Goal: Navigation & Orientation: Find specific page/section

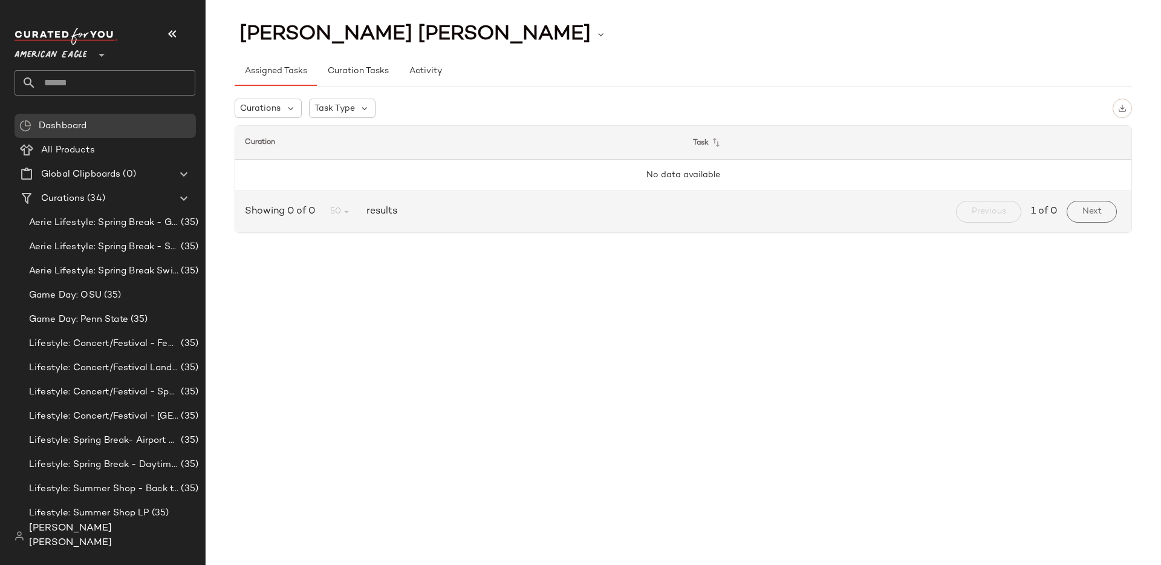
click at [111, 531] on div "[PERSON_NAME] [PERSON_NAME]" at bounding box center [110, 535] width 190 height 39
click at [109, 543] on span "[PERSON_NAME] [PERSON_NAME]" at bounding box center [112, 535] width 166 height 29
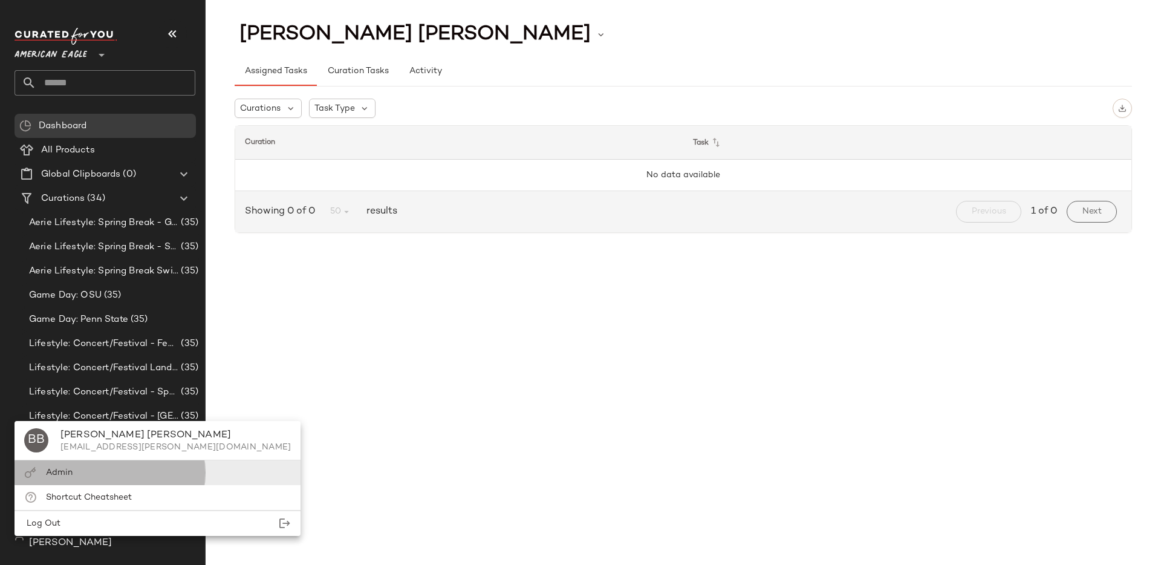
click at [104, 485] on div "Admin" at bounding box center [158, 497] width 286 height 25
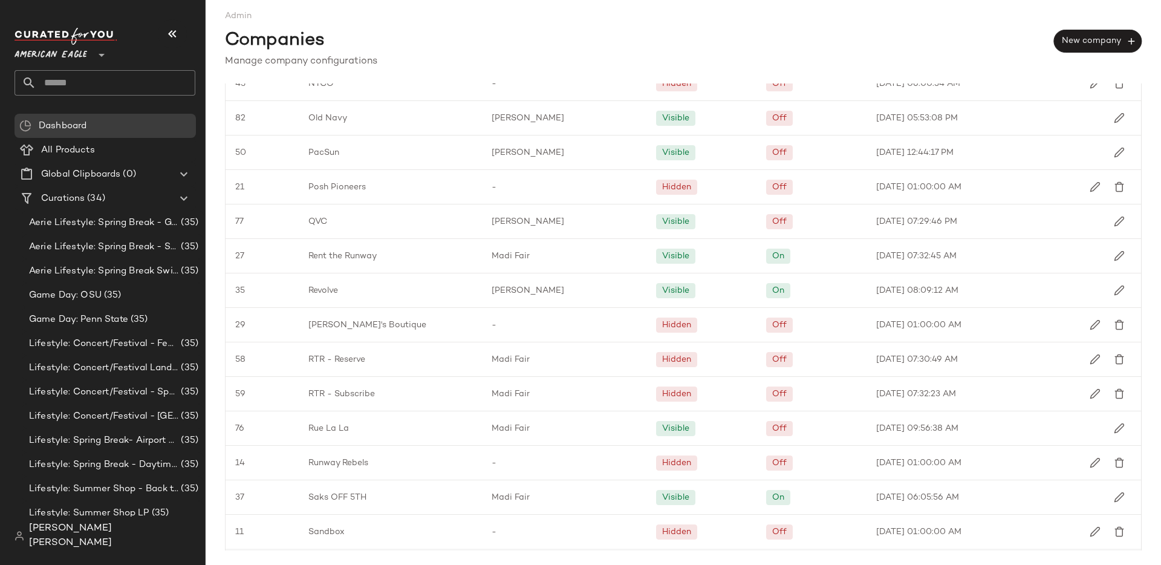
scroll to position [1325, 0]
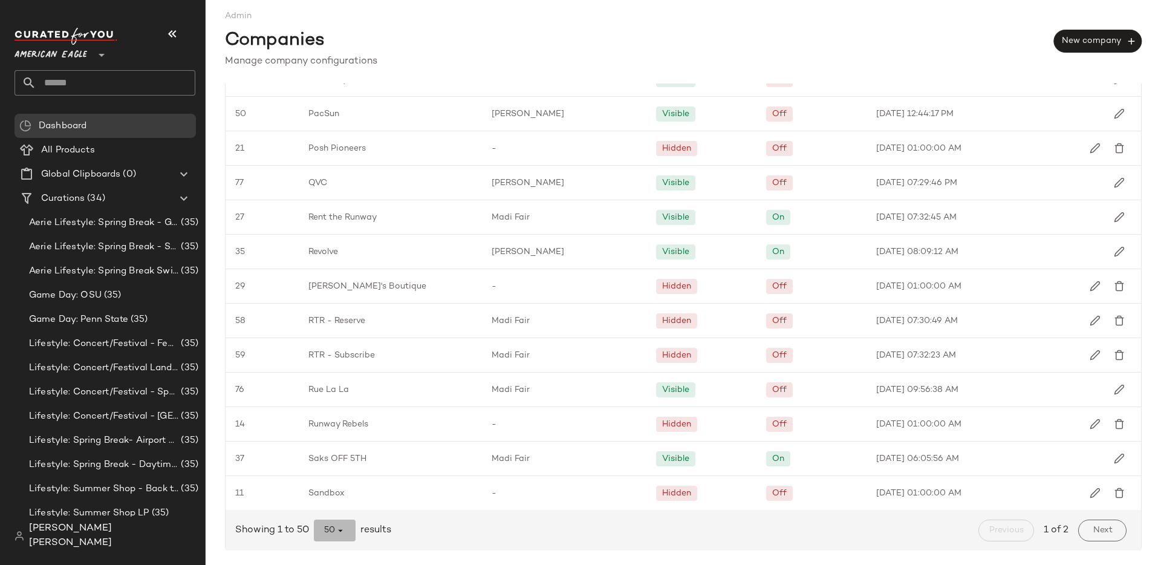
click at [342, 525] on icon "button" at bounding box center [340, 530] width 11 height 11
click at [340, 505] on div "All" at bounding box center [335, 499] width 23 height 15
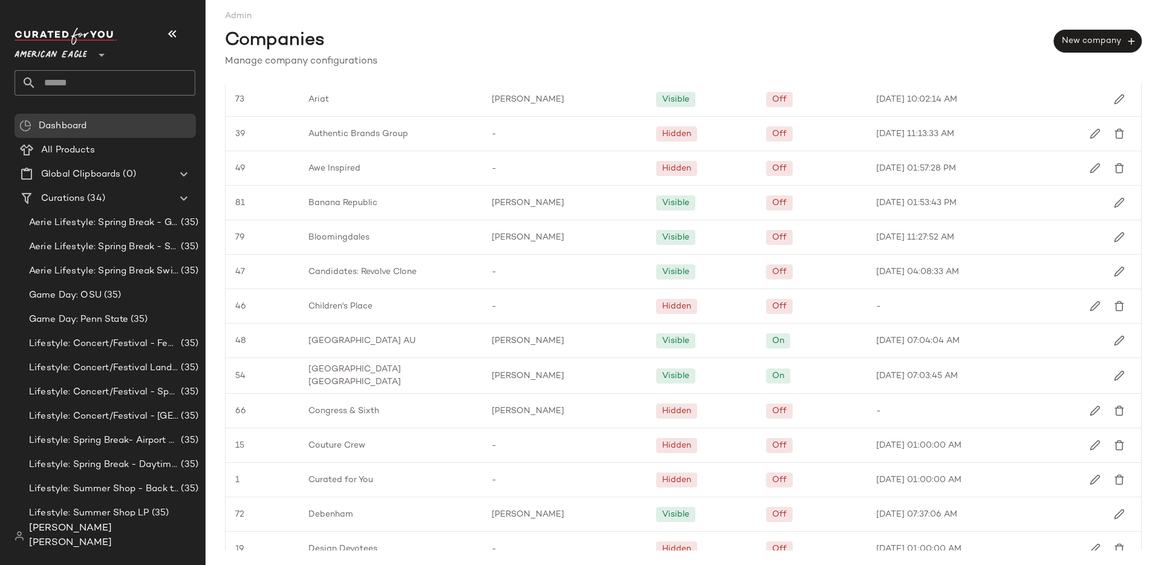
scroll to position [0, 0]
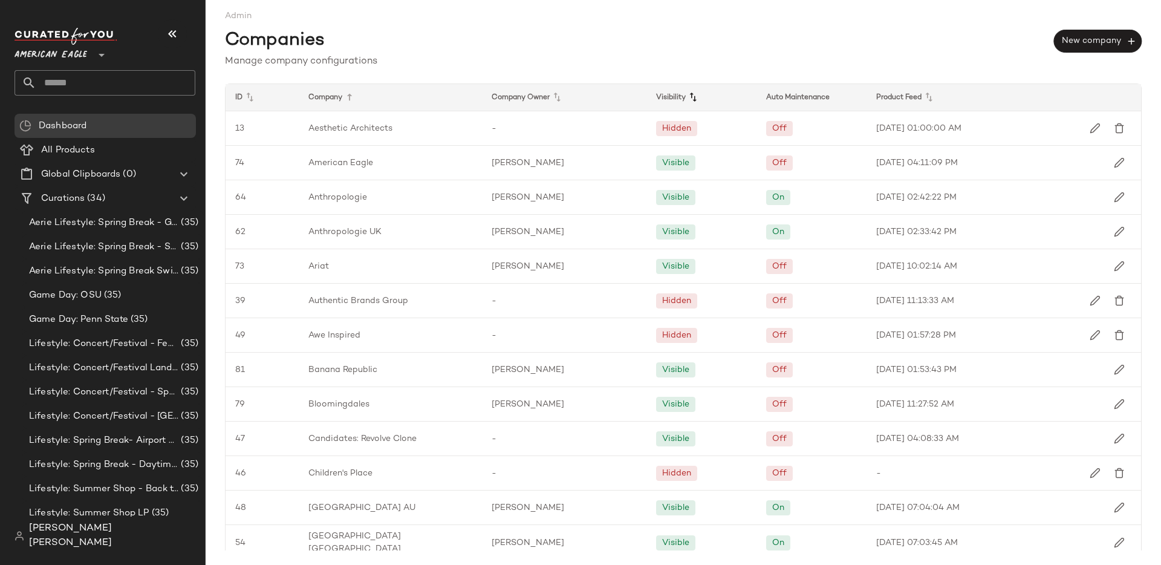
click at [692, 96] on icon at bounding box center [693, 97] width 15 height 15
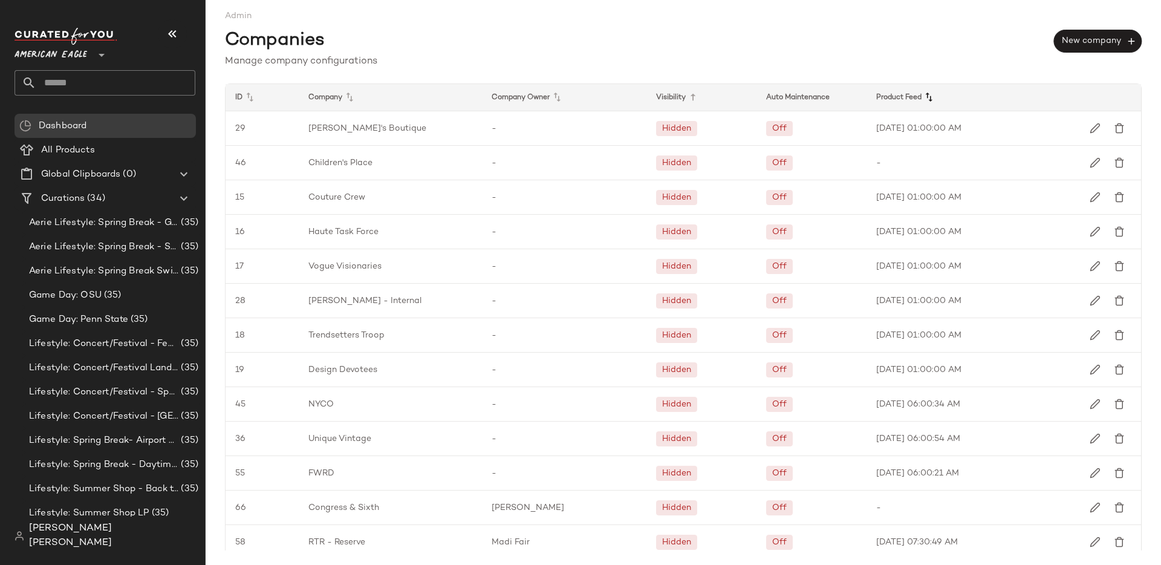
click at [923, 96] on icon at bounding box center [928, 97] width 15 height 15
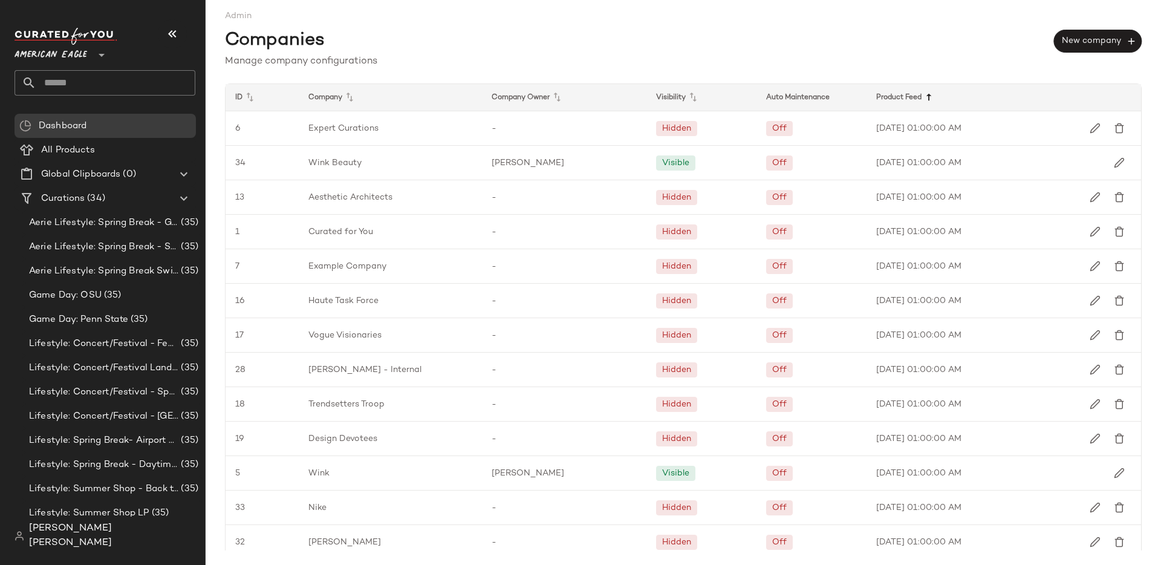
click at [925, 97] on icon at bounding box center [928, 97] width 15 height 15
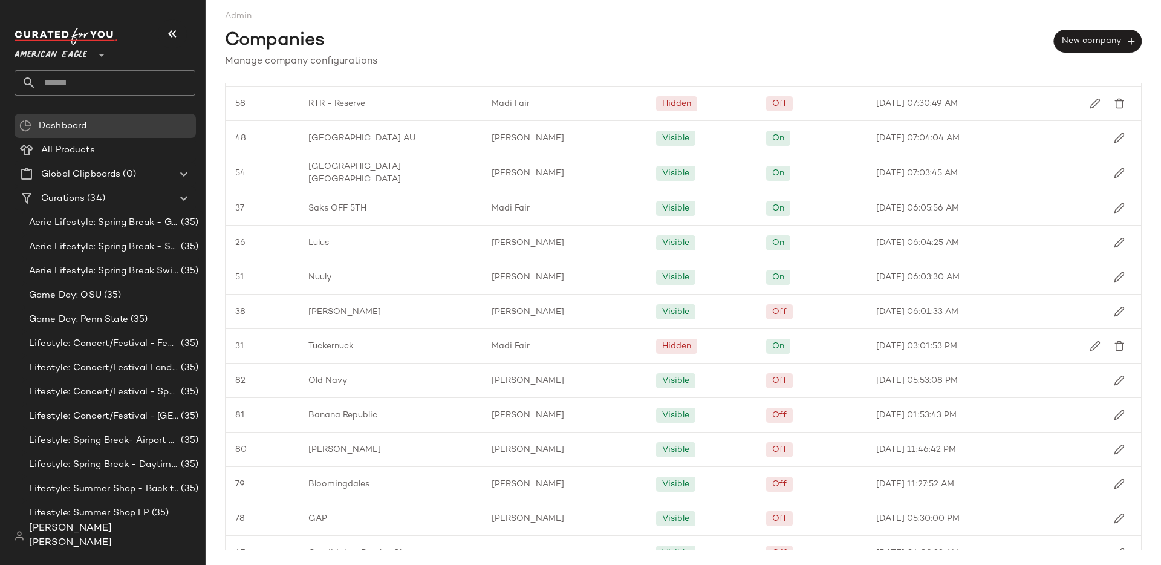
scroll to position [507, 0]
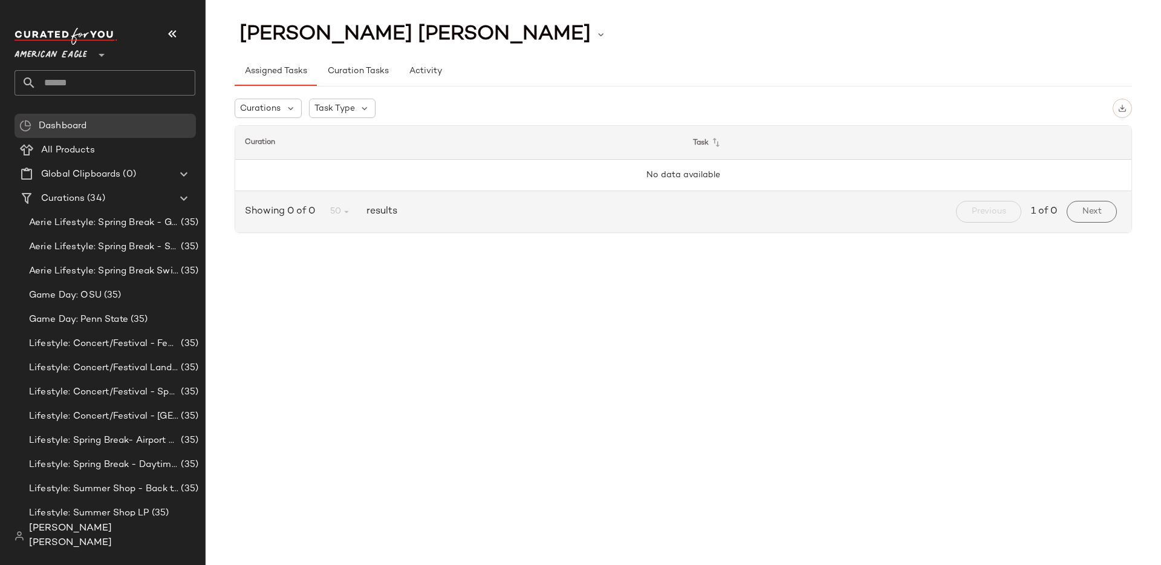
click at [73, 54] on span "American Eagle" at bounding box center [51, 52] width 73 height 22
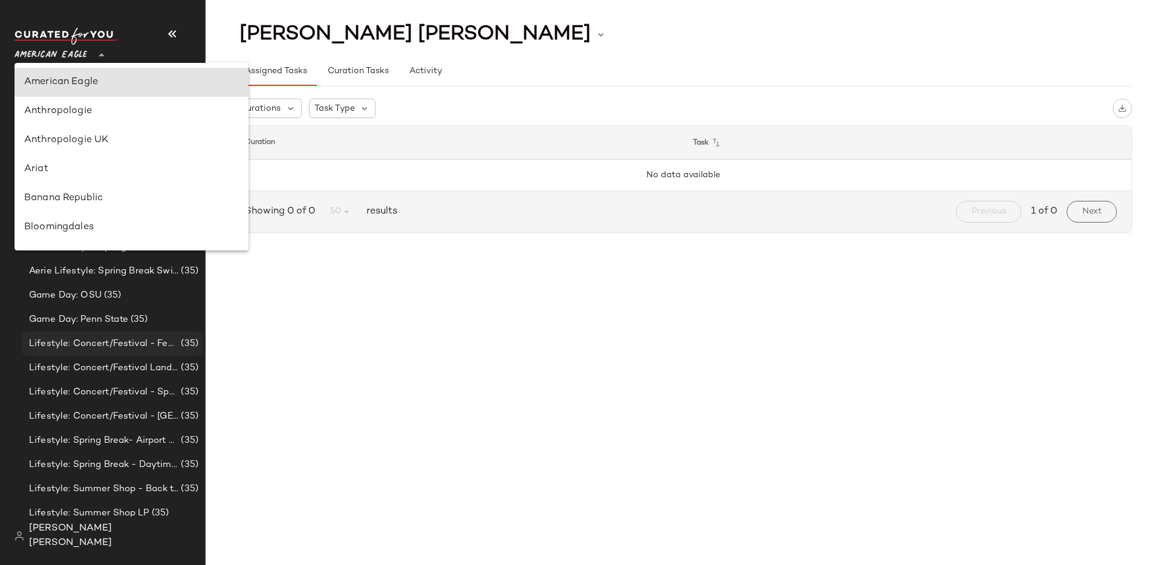
click at [161, 337] on span "Lifestyle: Concert/Festival - Femme" at bounding box center [103, 344] width 149 height 14
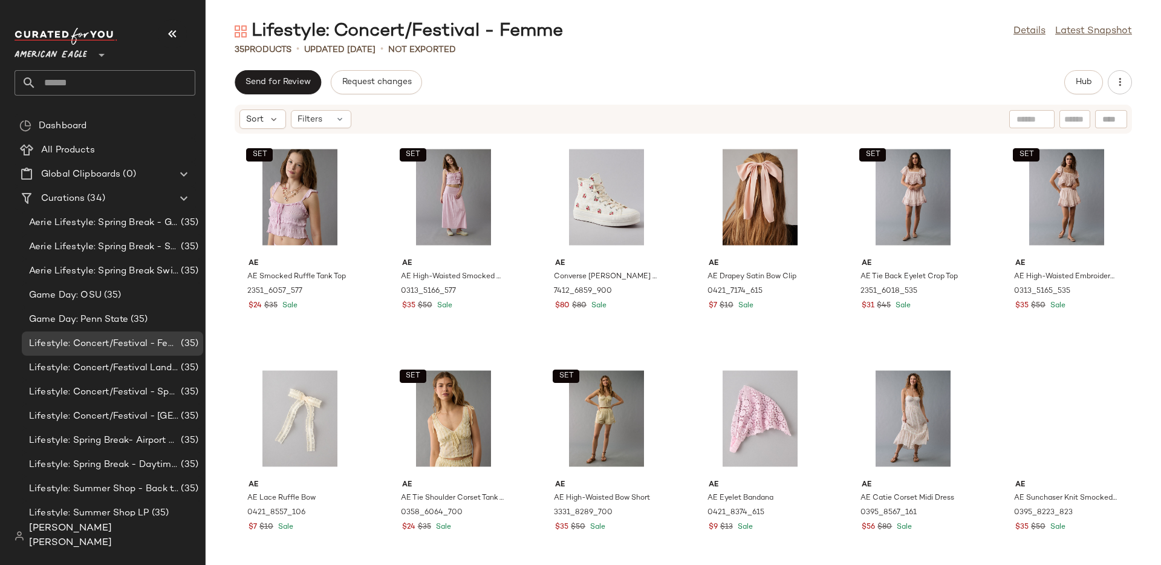
scroll to position [914, 0]
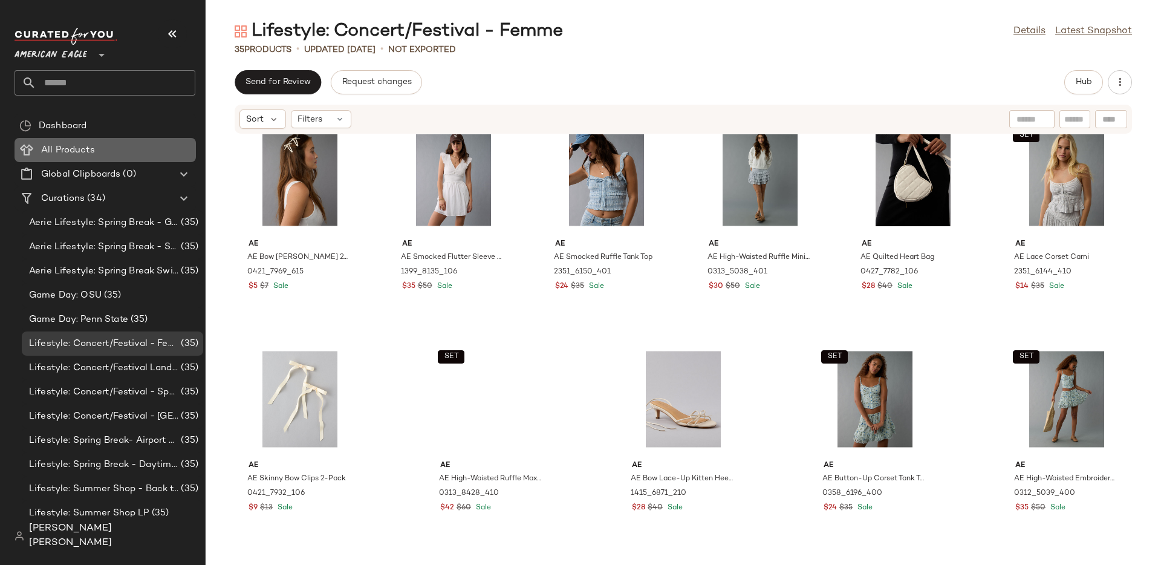
click at [111, 151] on div "All Products" at bounding box center [114, 150] width 154 height 14
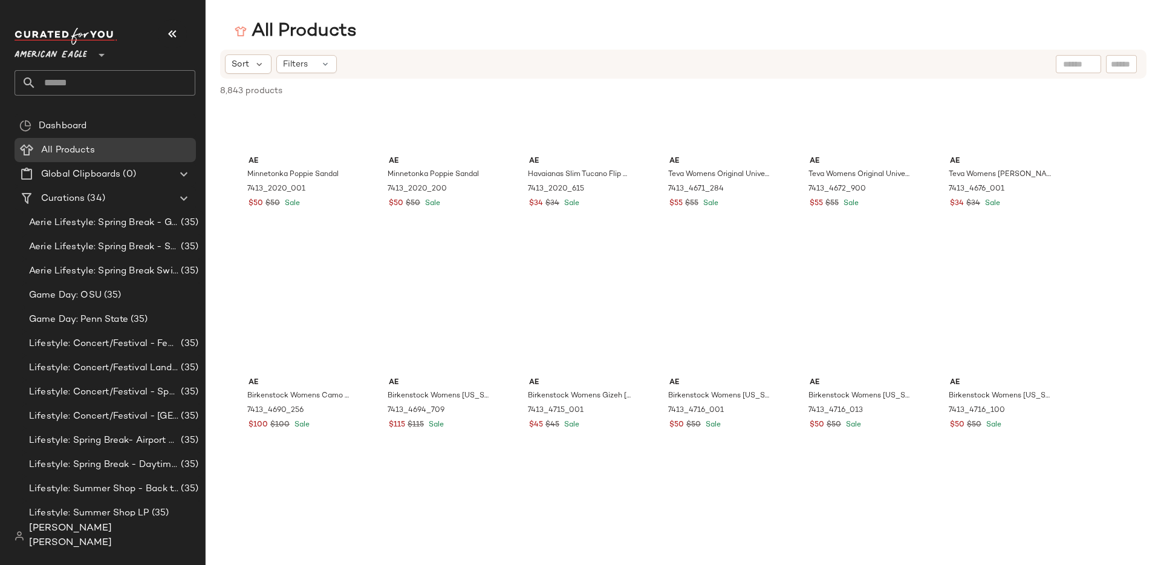
scroll to position [14117, 0]
